Goal: Task Accomplishment & Management: Manage account settings

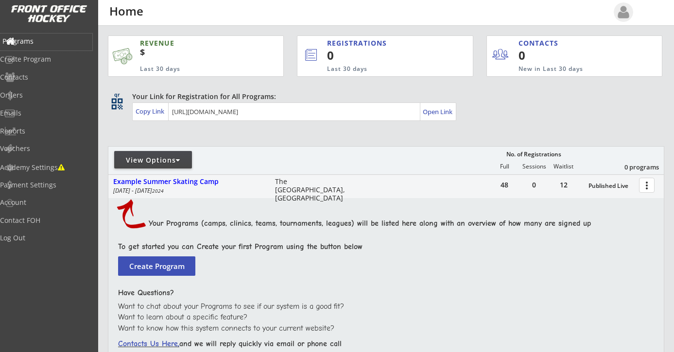
click at [43, 42] on div "Programs" at bounding box center [45, 41] width 87 height 7
click at [43, 239] on div "Log Out" at bounding box center [45, 238] width 87 height 7
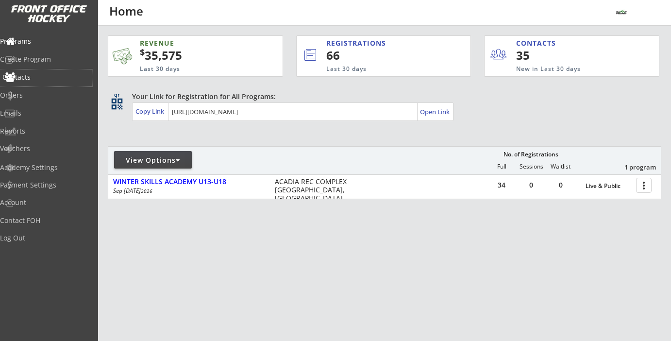
click at [42, 77] on div "Contacts" at bounding box center [45, 77] width 87 height 7
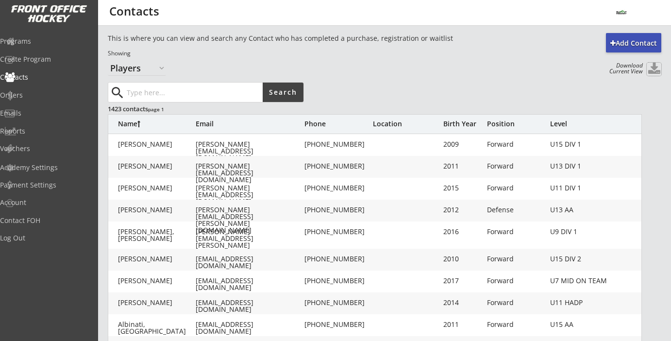
click at [654, 68] on button at bounding box center [654, 69] width 15 height 13
click at [162, 68] on select "Organizers Players" at bounding box center [137, 68] width 58 height 16
select select ""Organizers""
click at [108, 60] on select "Organizers Players" at bounding box center [137, 68] width 58 height 16
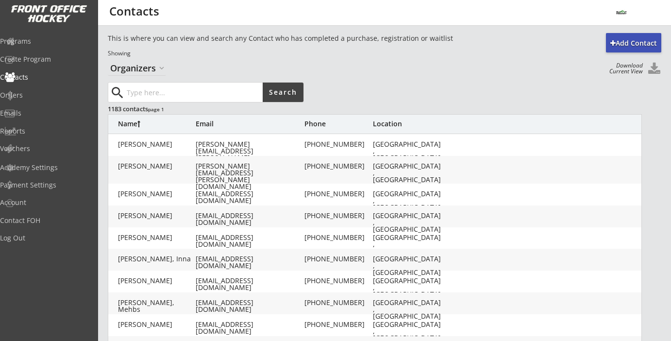
click at [654, 66] on button at bounding box center [654, 69] width 15 height 13
